Goal: Task Accomplishment & Management: Manage account settings

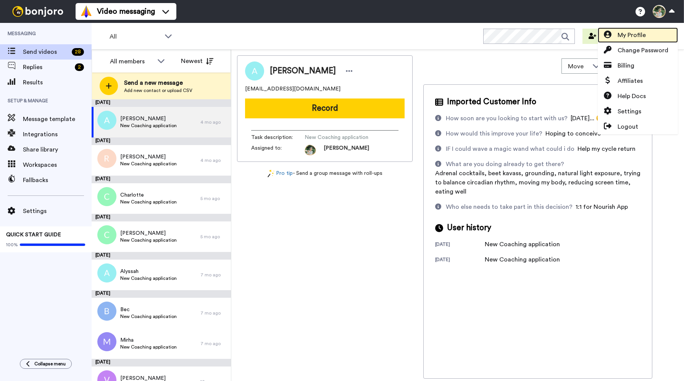
click at [647, 34] on link "My Profile" at bounding box center [638, 34] width 80 height 15
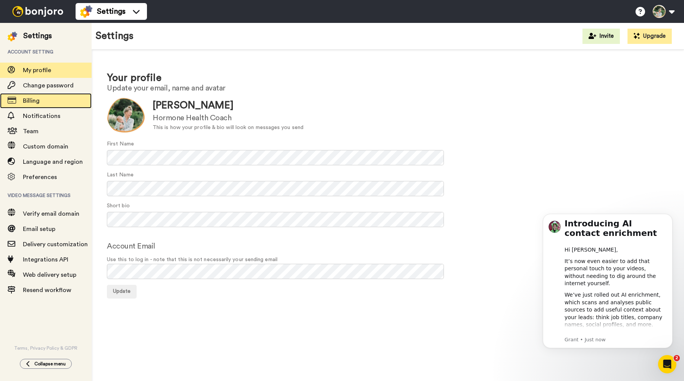
click at [41, 100] on span "Billing" at bounding box center [57, 100] width 69 height 9
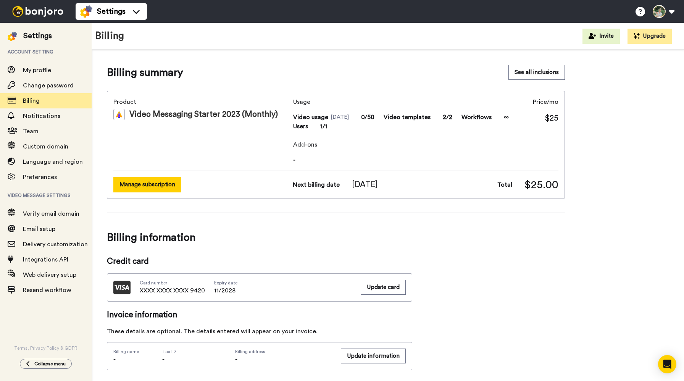
click at [146, 186] on button "Manage subscription" at bounding box center [147, 184] width 68 height 15
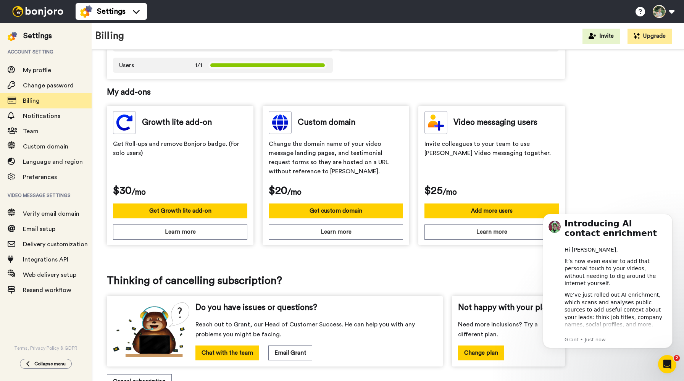
scroll to position [201, 0]
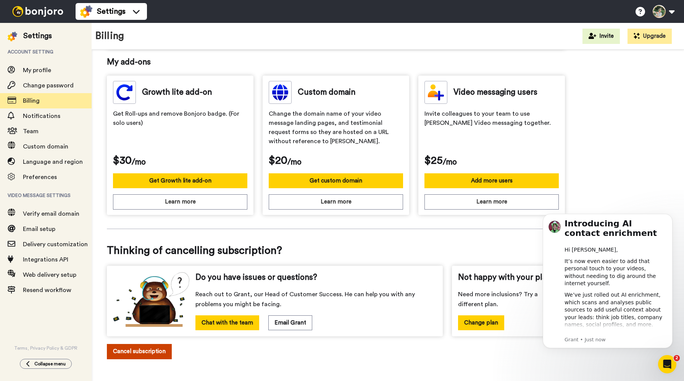
click at [161, 348] on button "Cancel subscription" at bounding box center [139, 351] width 65 height 15
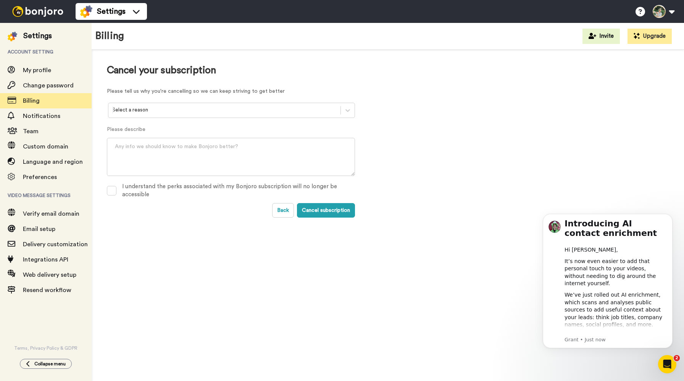
click at [179, 102] on div "Cancel your subscription Please tell us why you're cancelling so we can keep st…" at bounding box center [231, 141] width 248 height 153
click at [179, 107] on div at bounding box center [224, 110] width 225 height 9
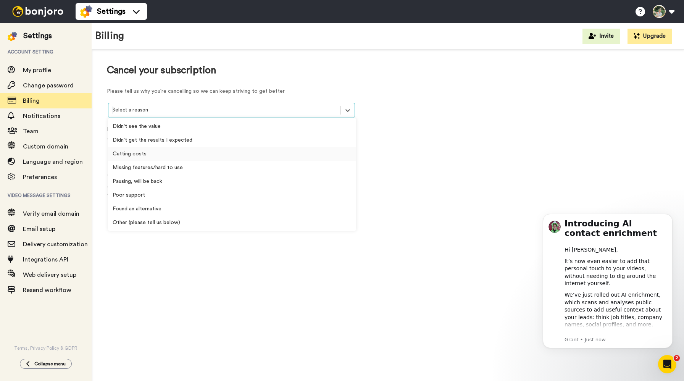
click at [170, 154] on div "Cutting costs" at bounding box center [232, 154] width 248 height 14
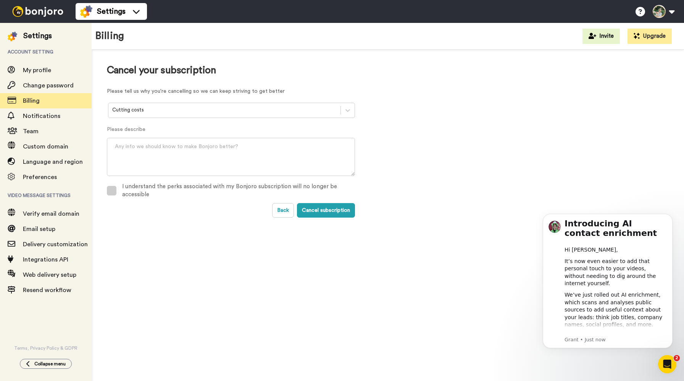
click at [251, 184] on div "I understand the perks associated with my Bonjoro subscription will no longer b…" at bounding box center [238, 191] width 233 height 16
click at [328, 210] on button "Cancel subscription" at bounding box center [326, 210] width 58 height 15
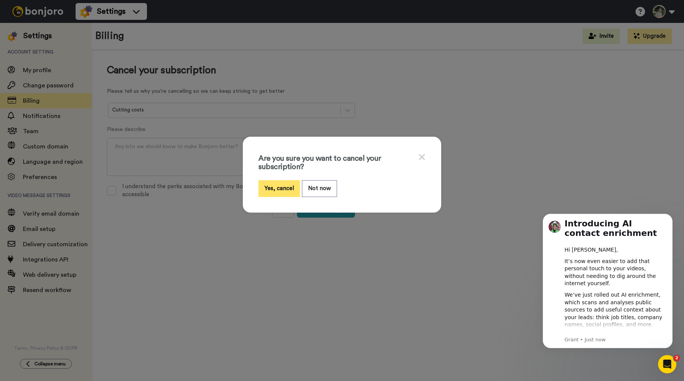
click at [291, 192] on button "Yes, cancel" at bounding box center [280, 188] width 42 height 16
